Goal: Task Accomplishment & Management: Manage account settings

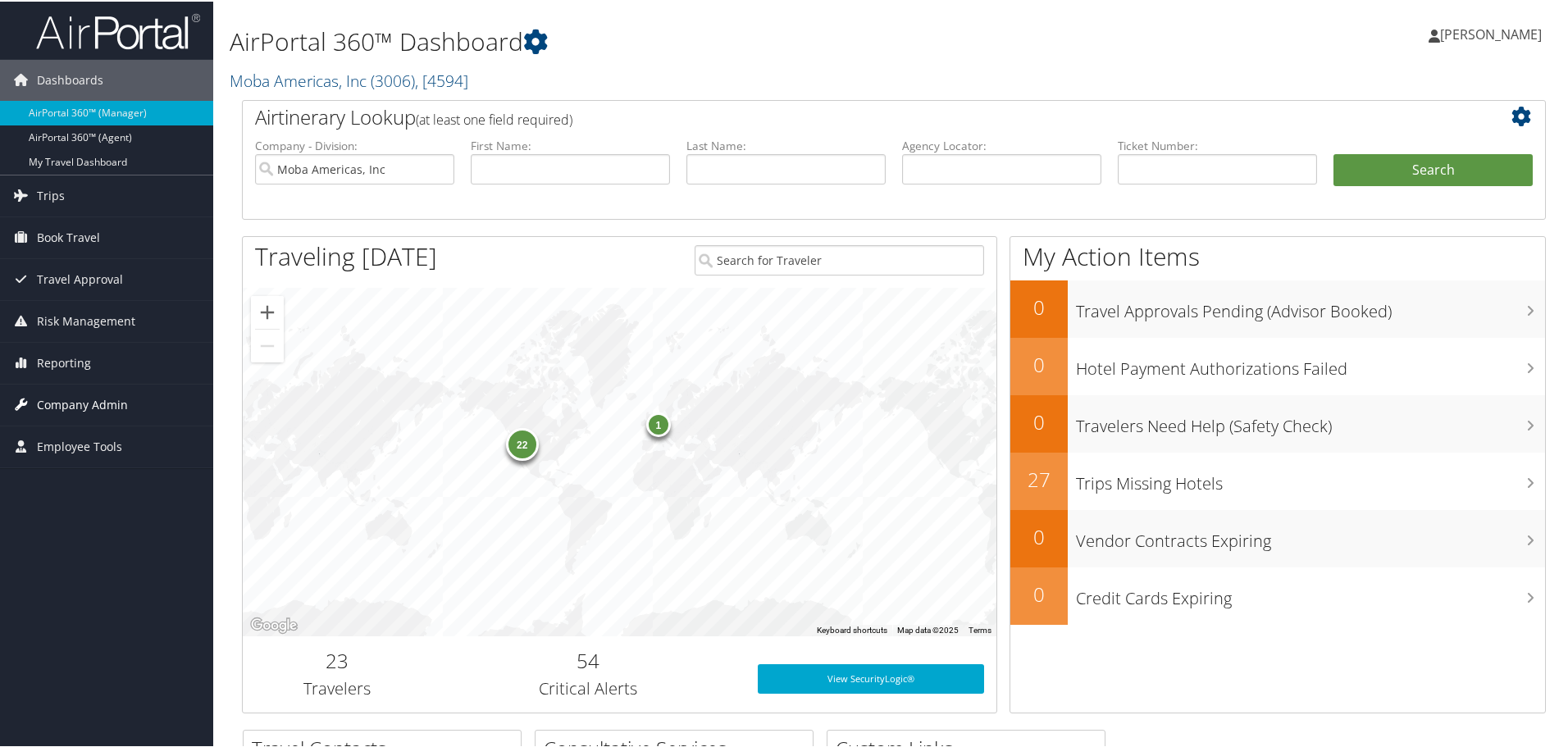
click at [86, 403] on span "Company Admin" at bounding box center [82, 403] width 91 height 41
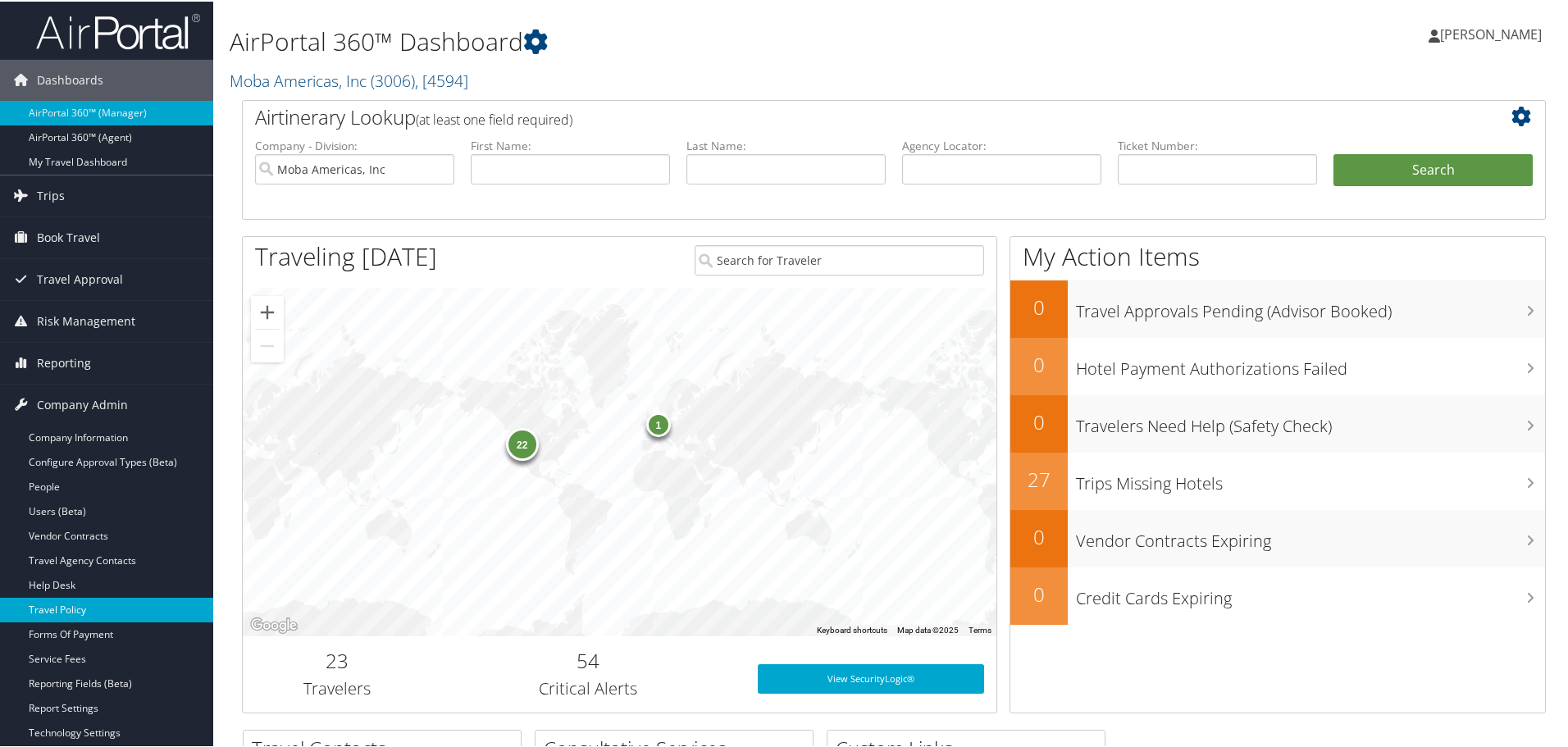
click at [71, 608] on link "Travel Policy" at bounding box center [106, 608] width 213 height 24
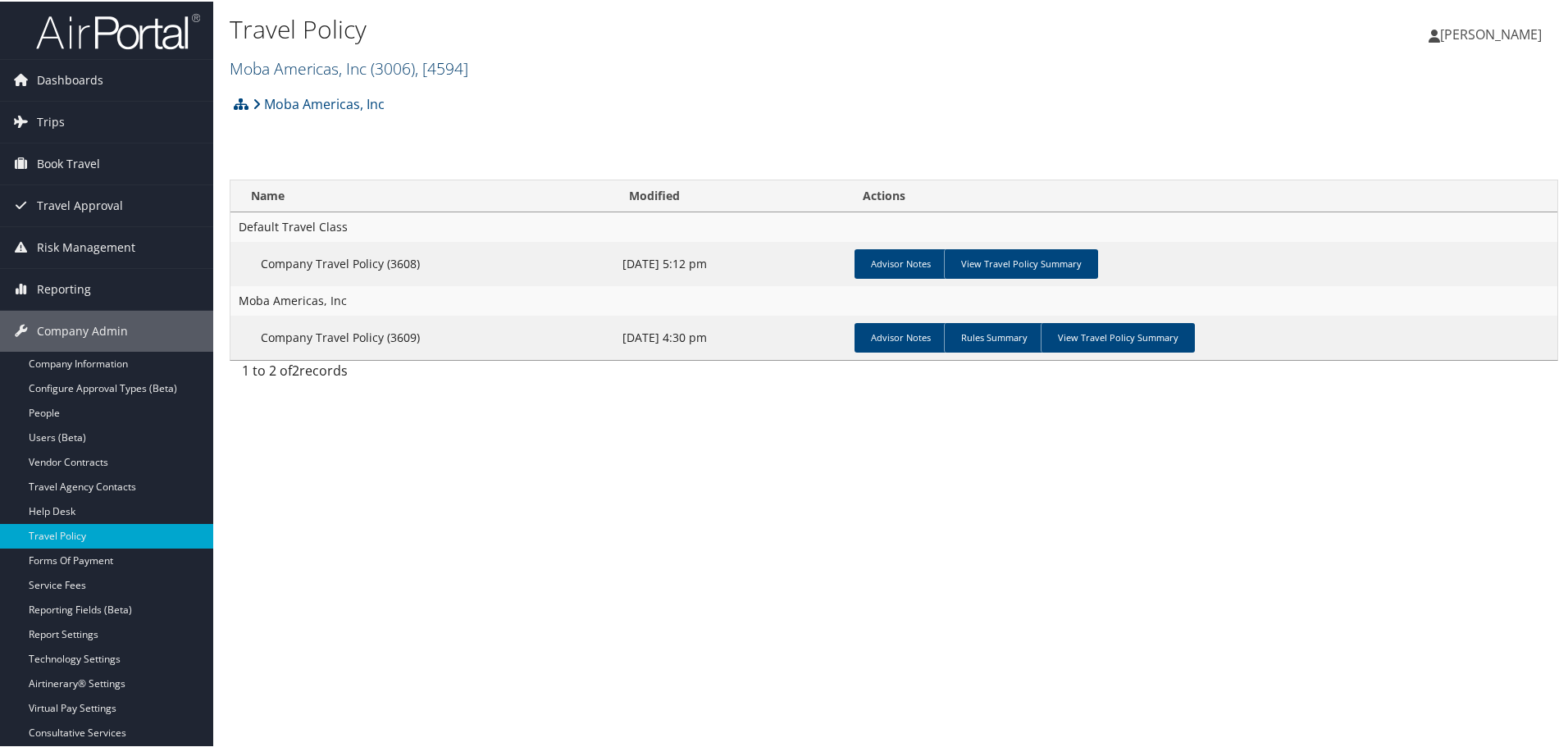
click at [398, 62] on span "( 3006 )" at bounding box center [392, 66] width 44 height 22
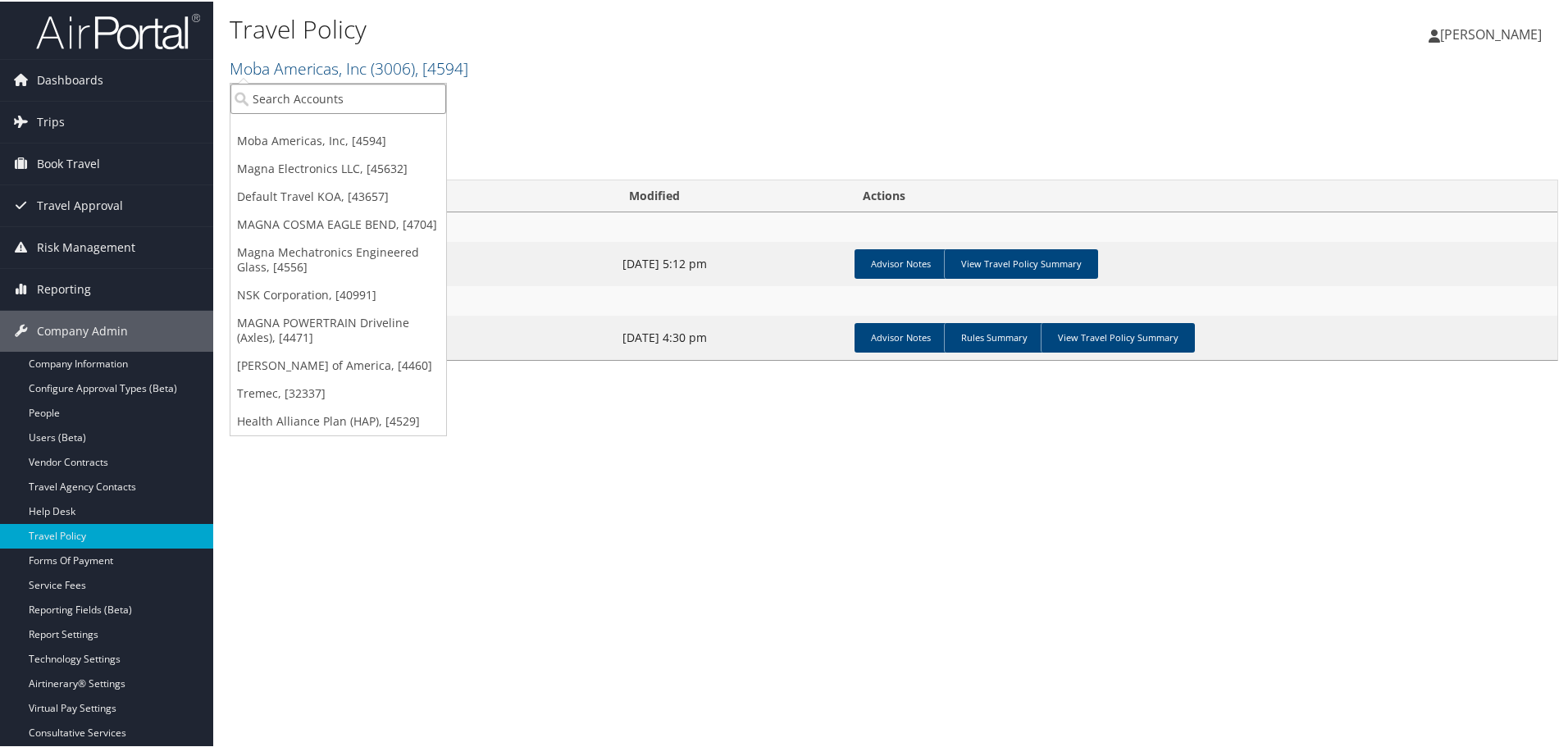
click at [379, 105] on input "search" at bounding box center [337, 97] width 215 height 31
type input "henry"
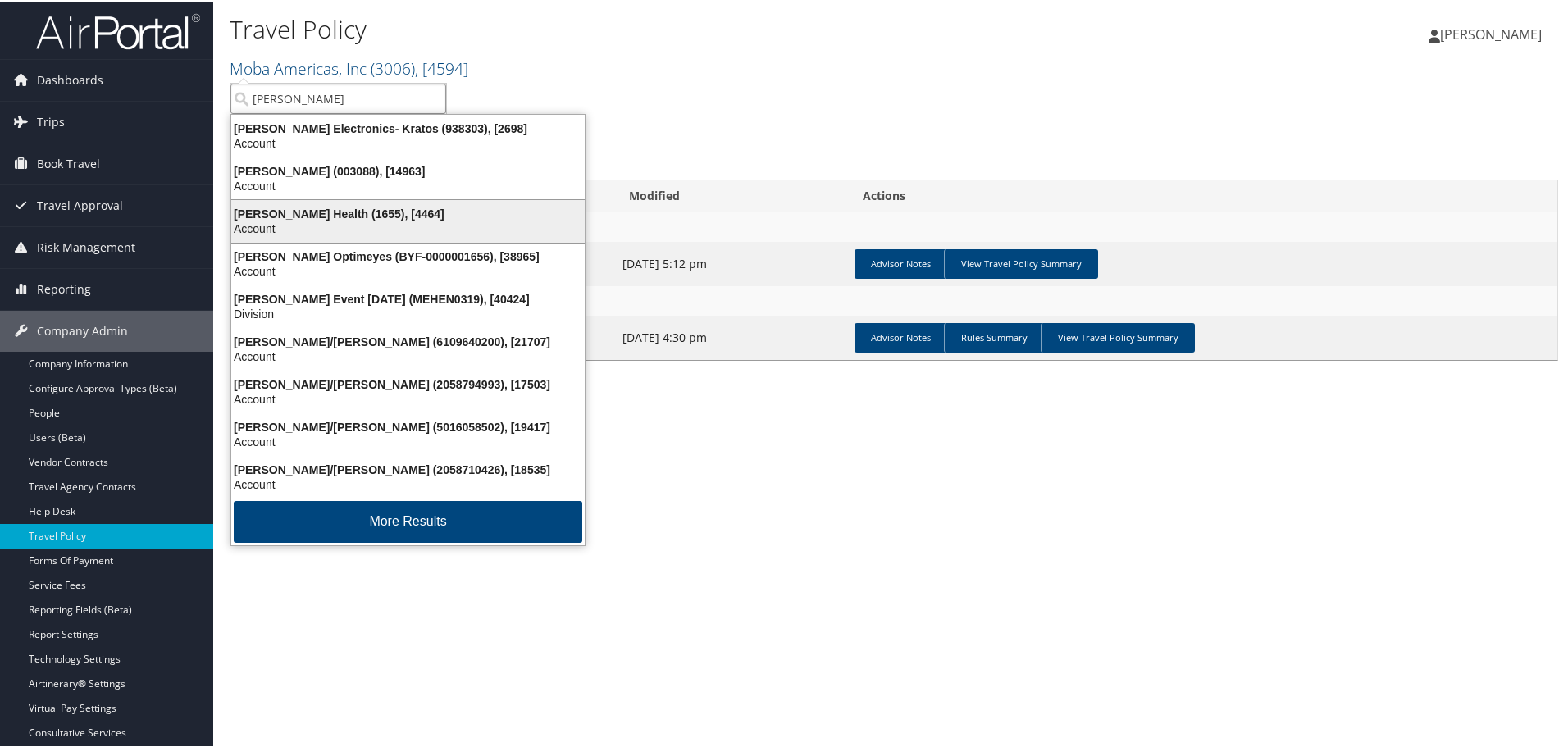
click at [394, 222] on div "Account" at bounding box center [408, 227] width 373 height 15
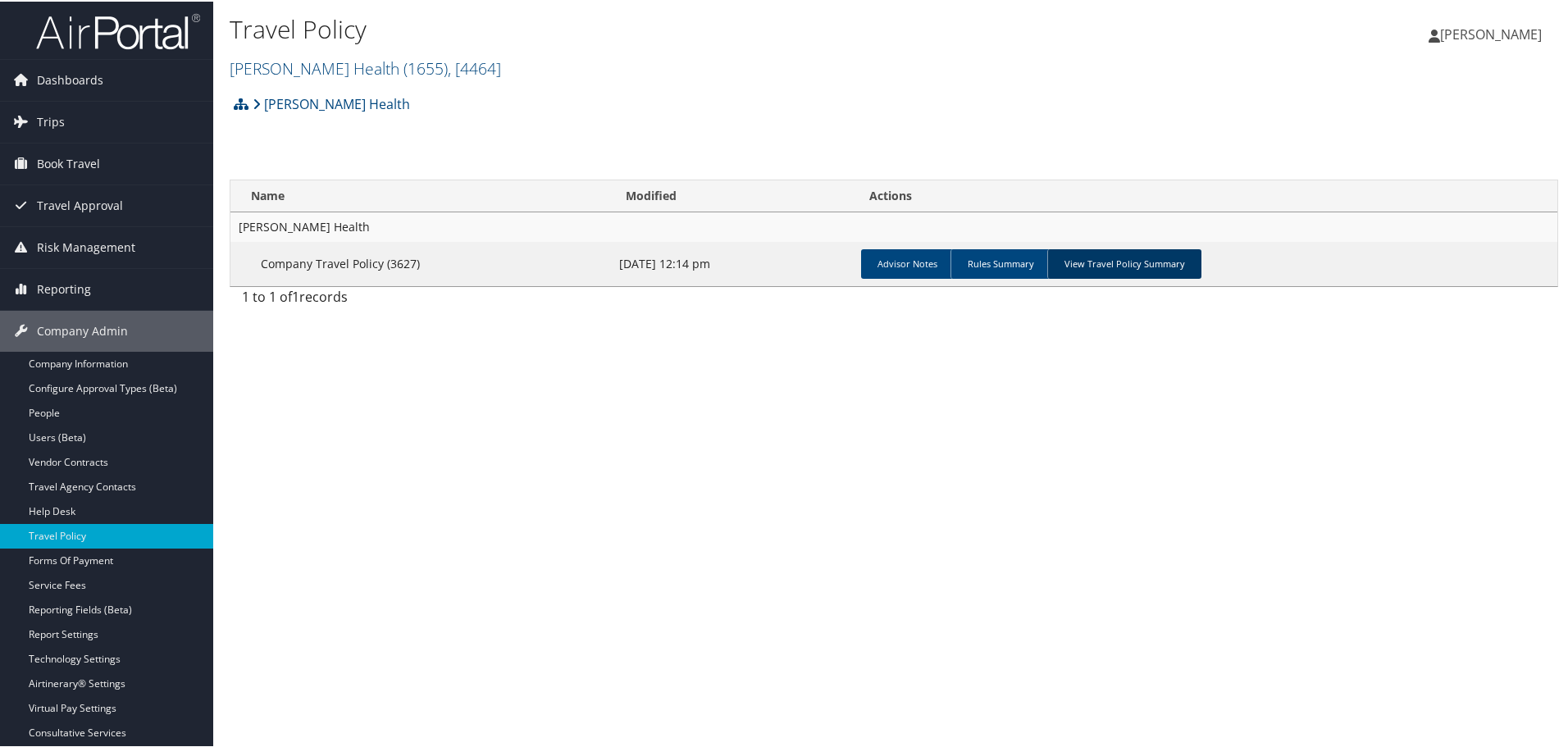
click at [1136, 264] on link "View Travel Policy Summary" at bounding box center [1124, 262] width 154 height 30
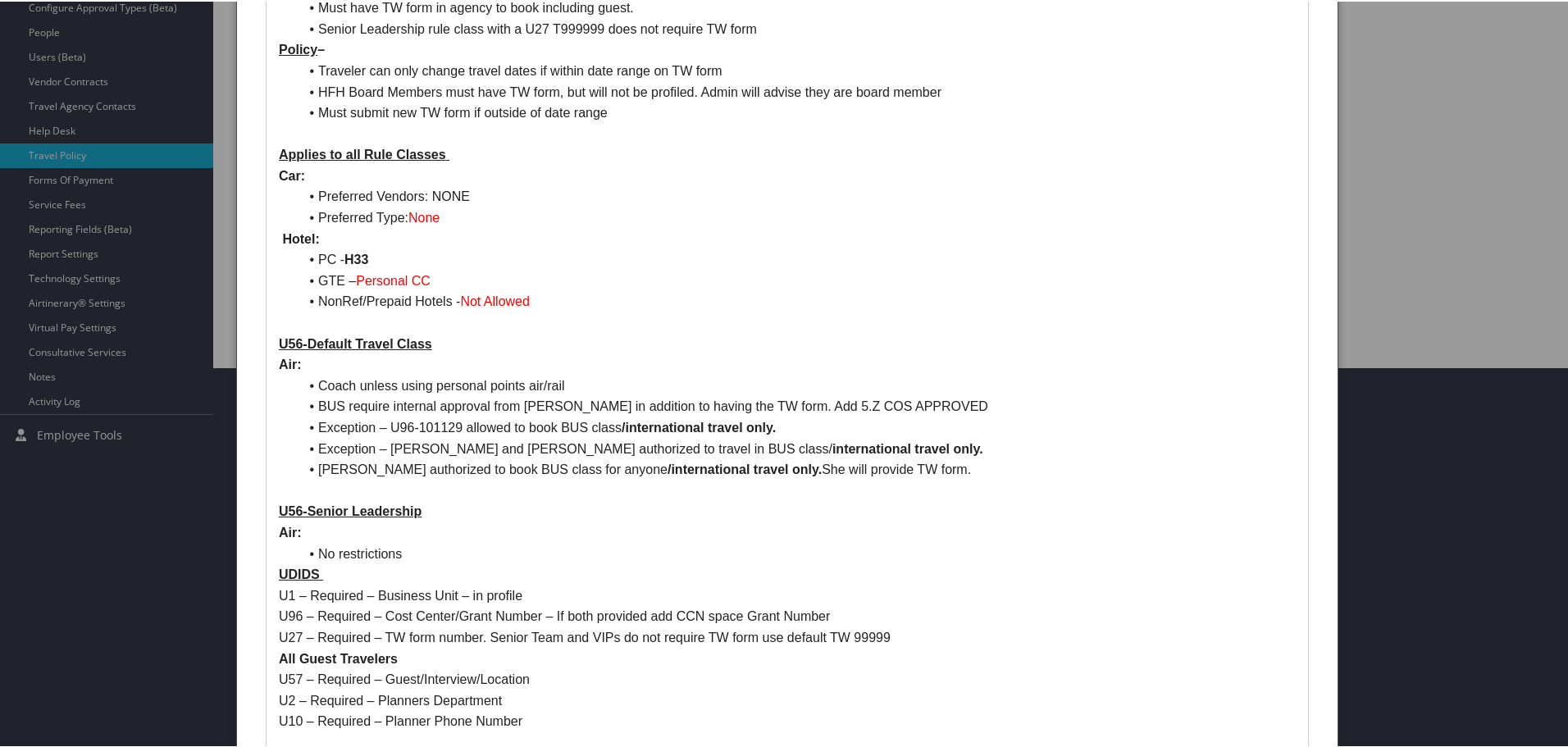
scroll to position [410, 0]
